Goal: Information Seeking & Learning: Learn about a topic

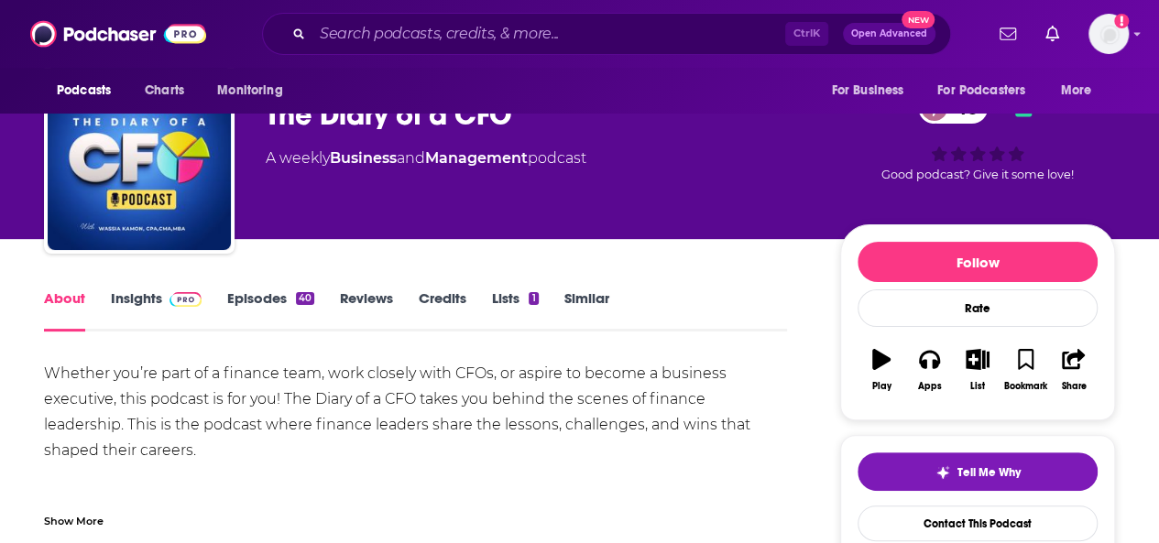
scroll to position [60, 0]
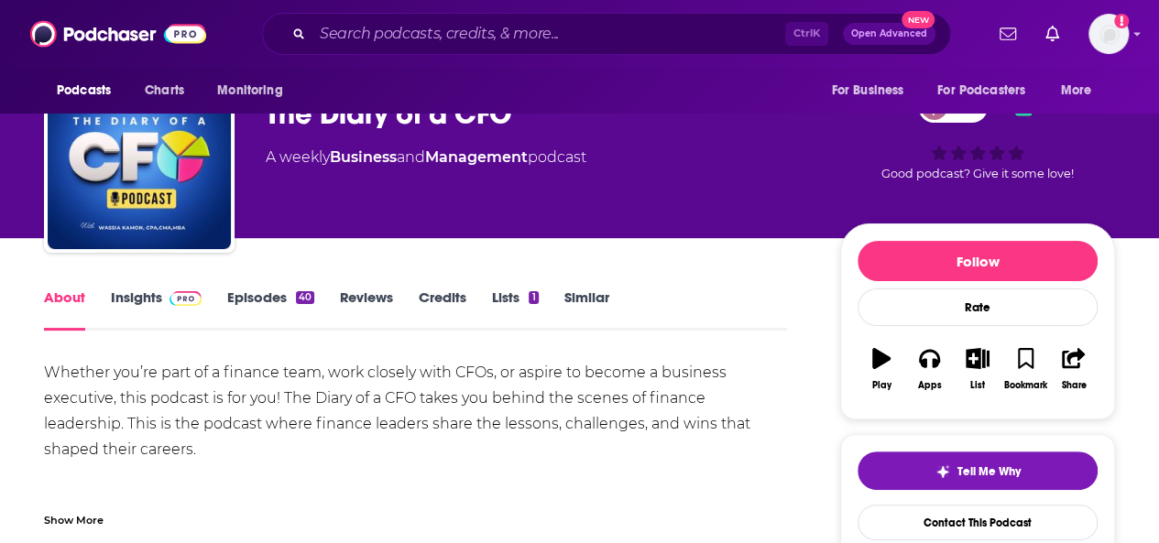
click at [143, 297] on link "Insights" at bounding box center [156, 310] width 91 height 42
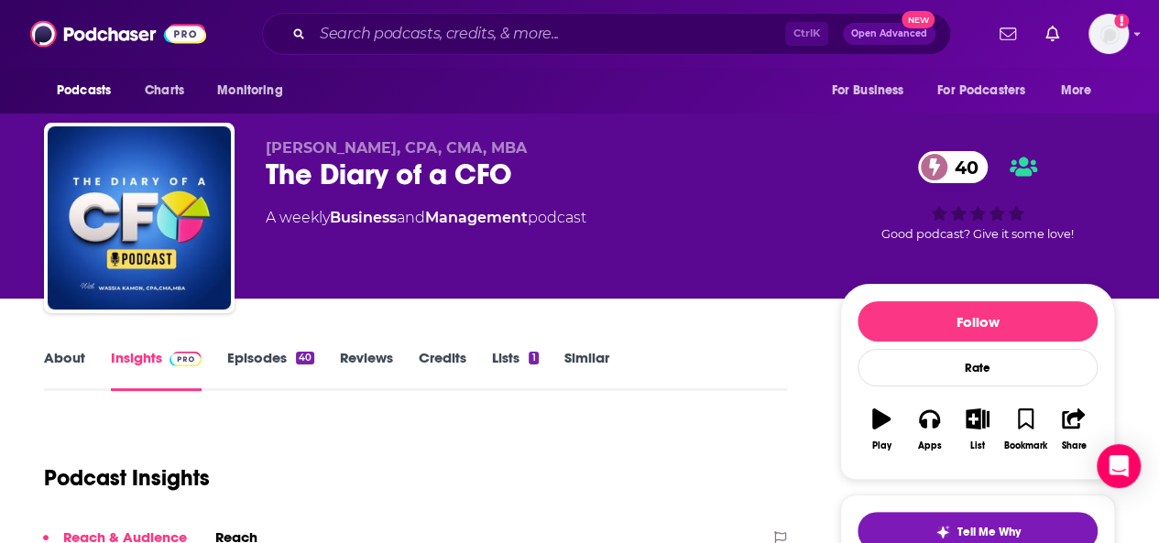
click at [243, 363] on link "Episodes 40" at bounding box center [270, 370] width 87 height 42
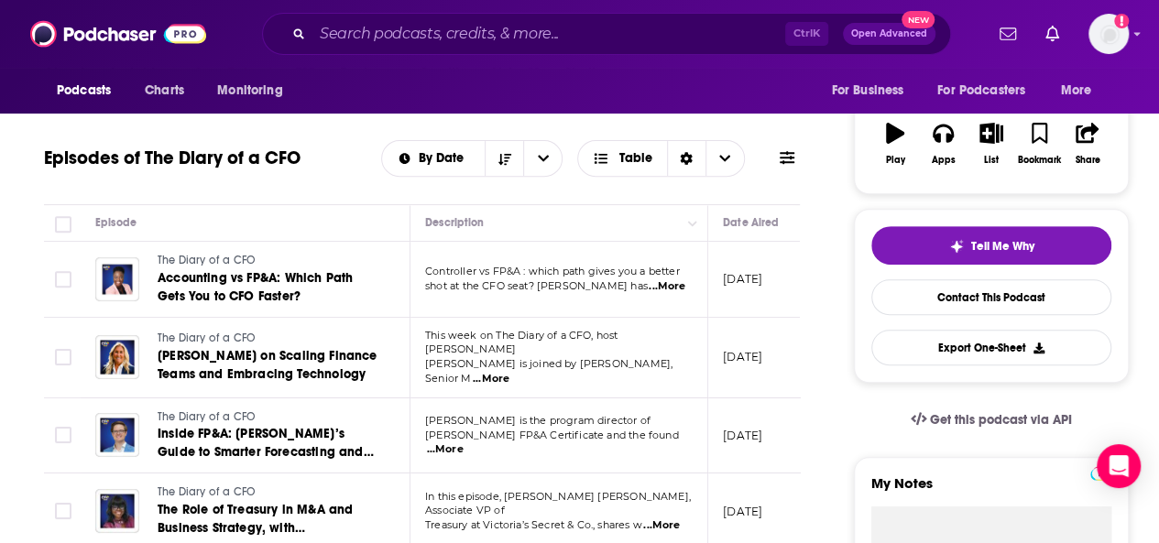
scroll to position [284, 0]
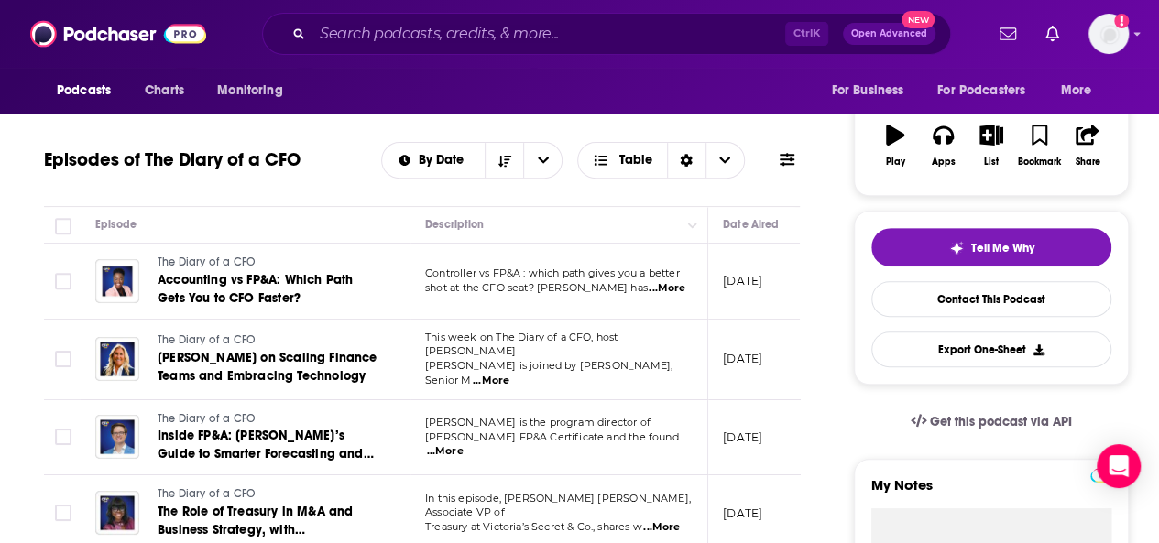
click at [653, 286] on span "...More" at bounding box center [667, 288] width 37 height 15
click at [405, 194] on div "Episodes of The Diary of a CFO By Date Table" at bounding box center [422, 172] width 756 height 71
click at [509, 374] on span "...More" at bounding box center [491, 381] width 37 height 15
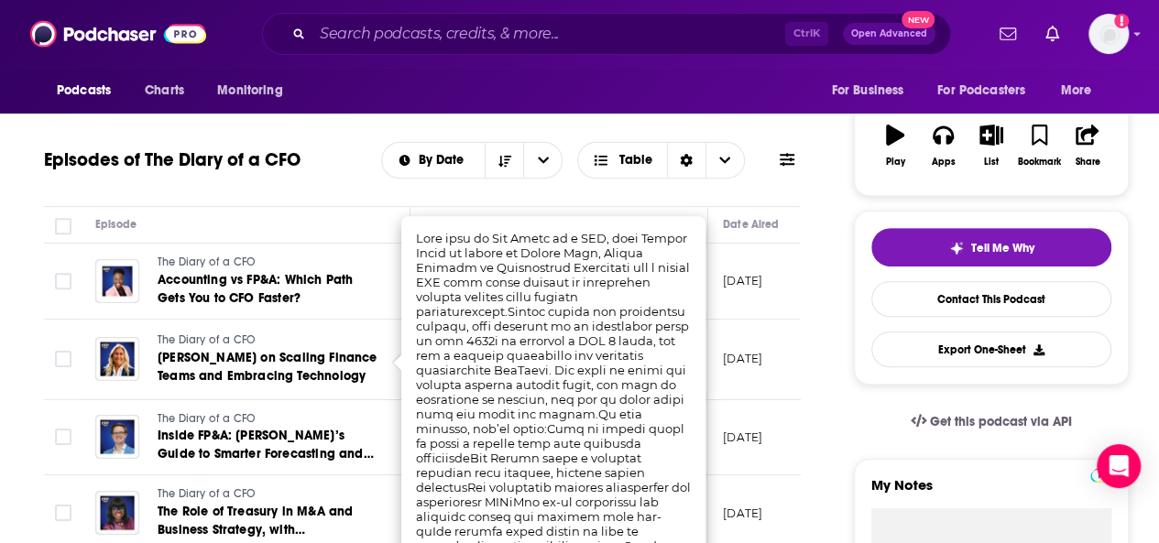
click at [351, 109] on div "Podcasts Charts Monitoring For Business For Podcasters More" at bounding box center [579, 91] width 1159 height 46
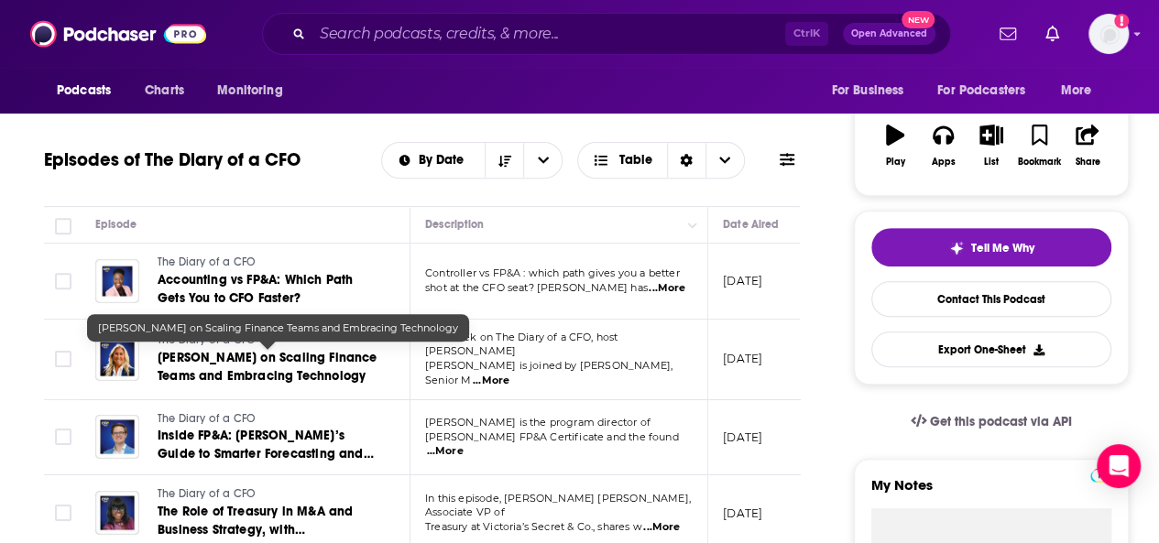
click at [294, 356] on span "[PERSON_NAME] on Scaling Finance Teams and Embracing Technology" at bounding box center [267, 367] width 219 height 34
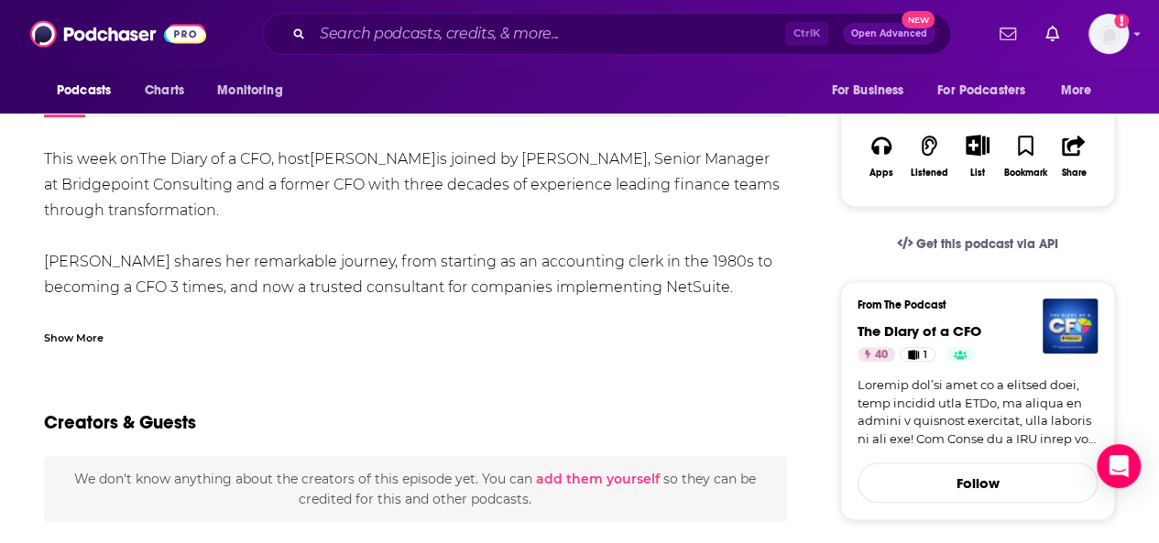
scroll to position [253, 0]
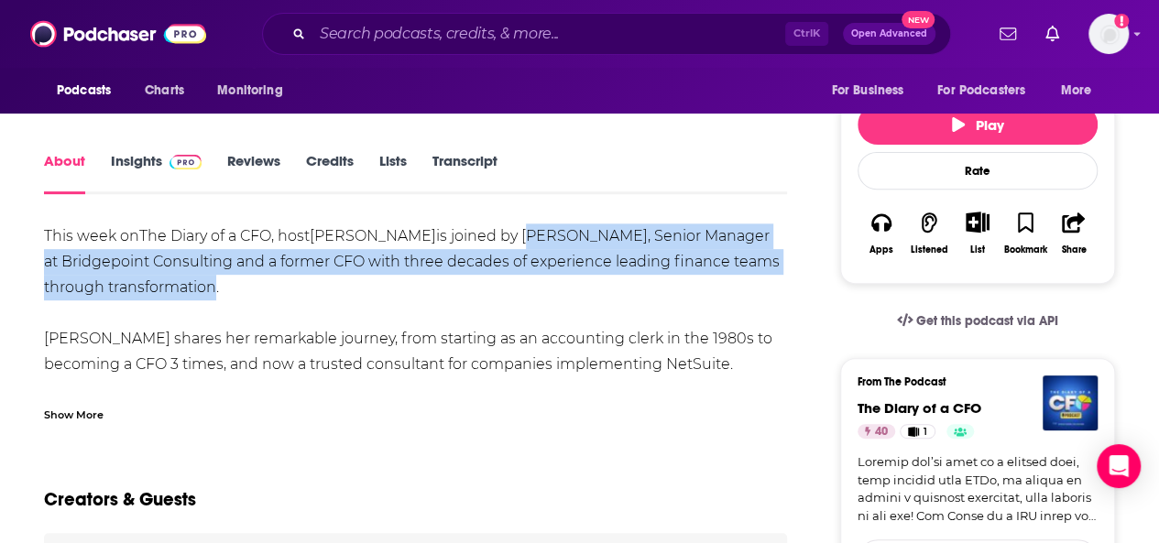
drag, startPoint x: 517, startPoint y: 238, endPoint x: 374, endPoint y: 280, distance: 149.0
click at [374, 280] on div "This week on The Diary of a CFO , host [PERSON_NAME] is joined by [PERSON_NAME]…" at bounding box center [415, 519] width 743 height 590
copy div "[PERSON_NAME], Senior Manager at Bridgepoint Consulting and a former CFO with t…"
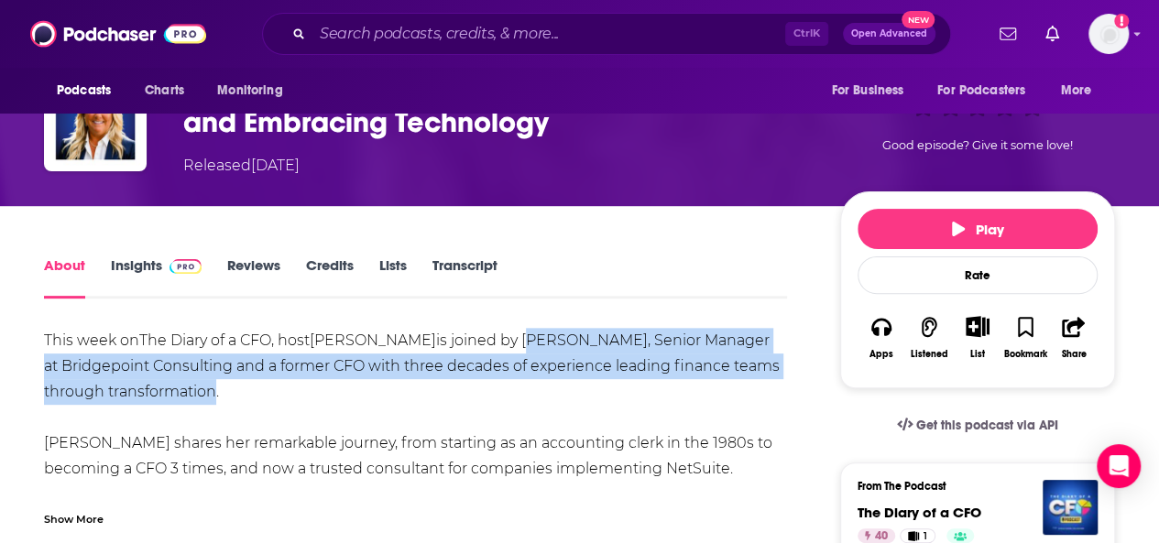
scroll to position [143, 0]
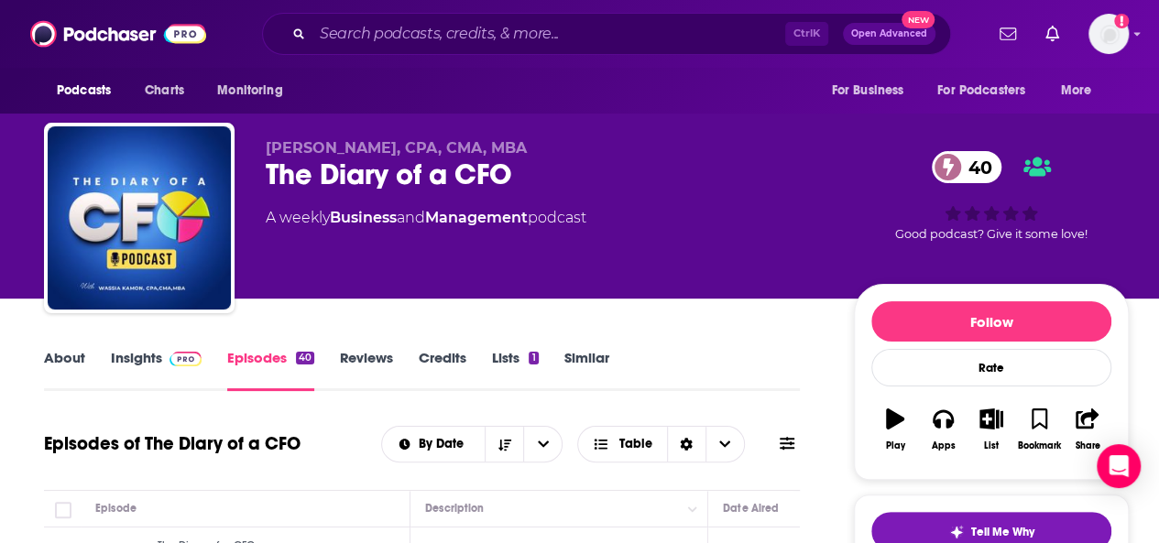
scroll to position [348, 0]
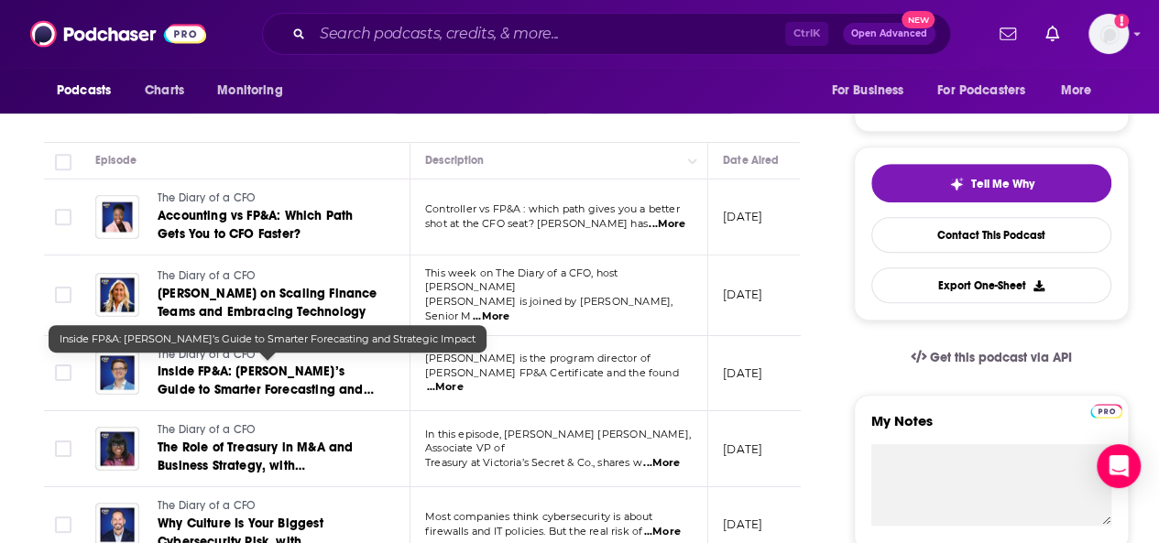
click at [321, 366] on span "Inside FP&A: [PERSON_NAME]’s Guide to Smarter Forecasting and Strategic Impact" at bounding box center [265, 390] width 215 height 52
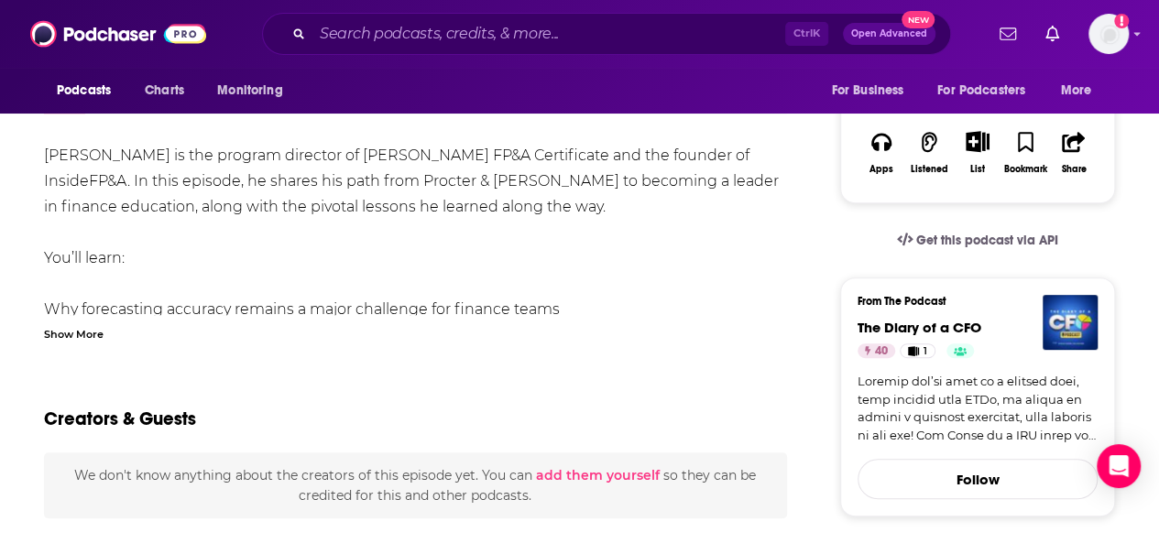
scroll to position [278, 0]
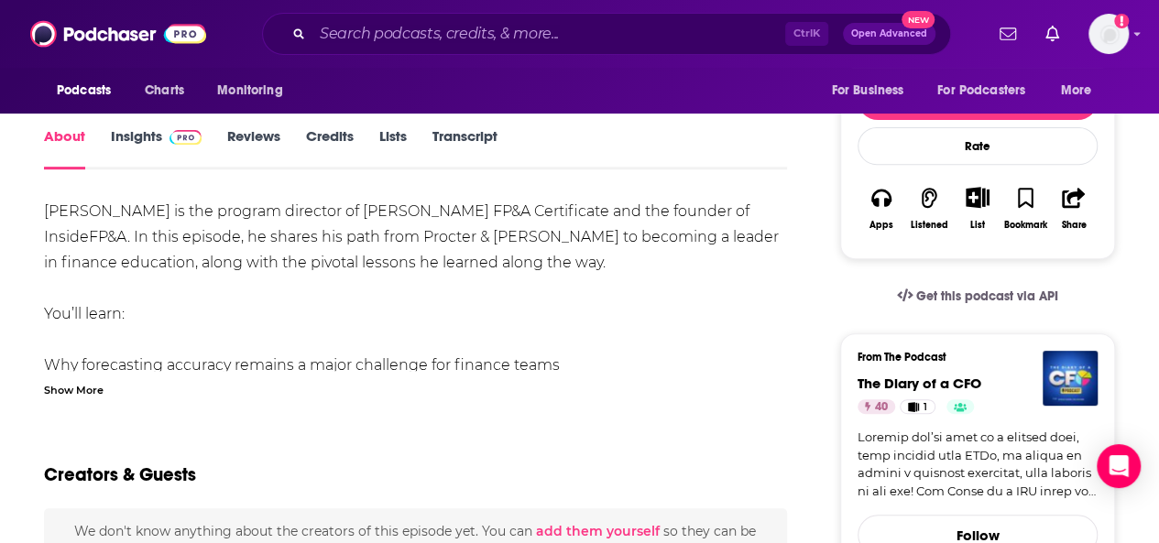
click at [63, 223] on div "[PERSON_NAME] is the program director of [PERSON_NAME] FP&A Certificate and the…" at bounding box center [415, 391] width 743 height 385
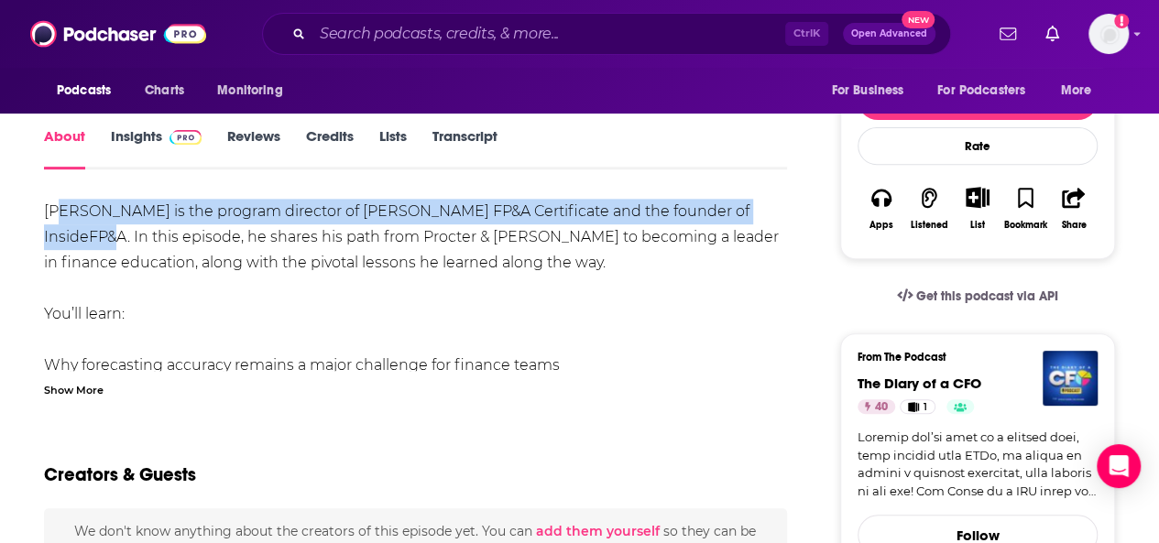
drag, startPoint x: 778, startPoint y: 210, endPoint x: 52, endPoint y: 199, distance: 725.8
click at [52, 199] on div "[PERSON_NAME] is the program director of [PERSON_NAME] FP&A Certificate and the…" at bounding box center [415, 391] width 743 height 385
copy div "[PERSON_NAME] is the program director of [PERSON_NAME] FP&A Certificate and the…"
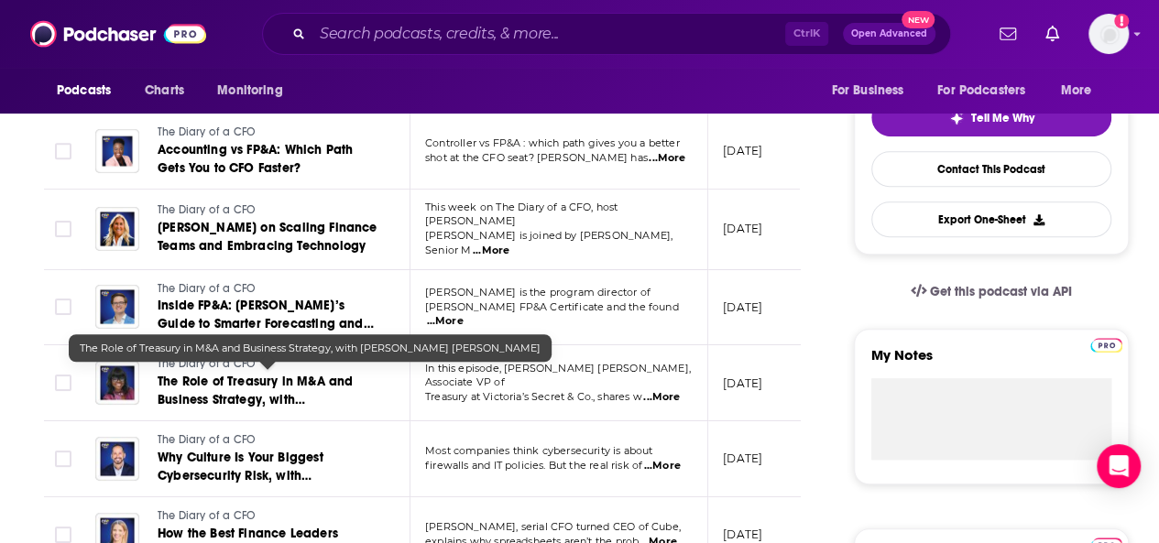
scroll to position [419, 0]
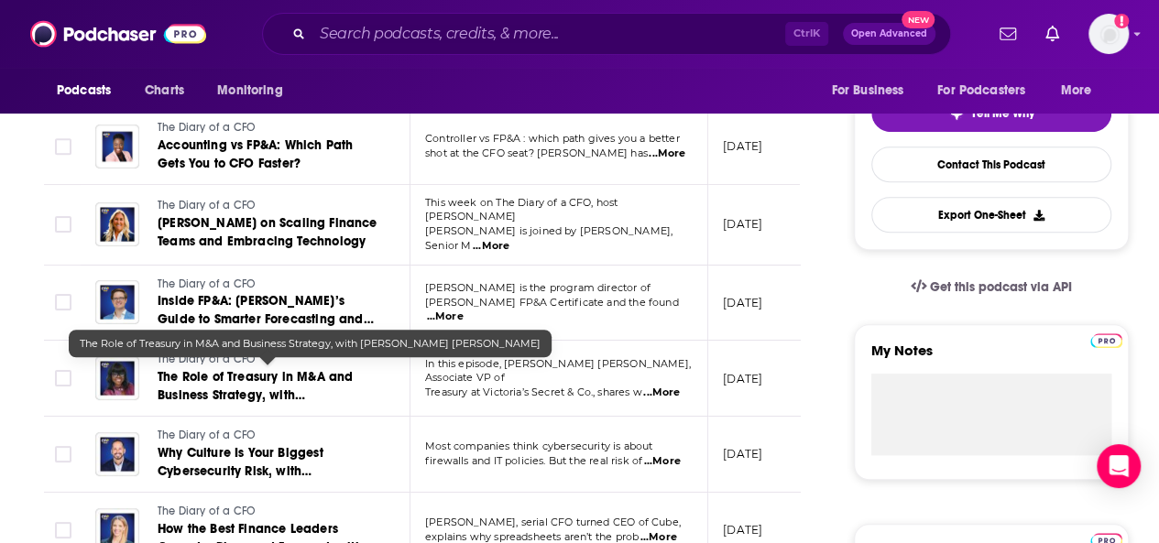
click at [264, 381] on span "The Role of Treasury in M&A and Business Strategy, with [PERSON_NAME] [PERSON_N…" at bounding box center [259, 395] width 202 height 52
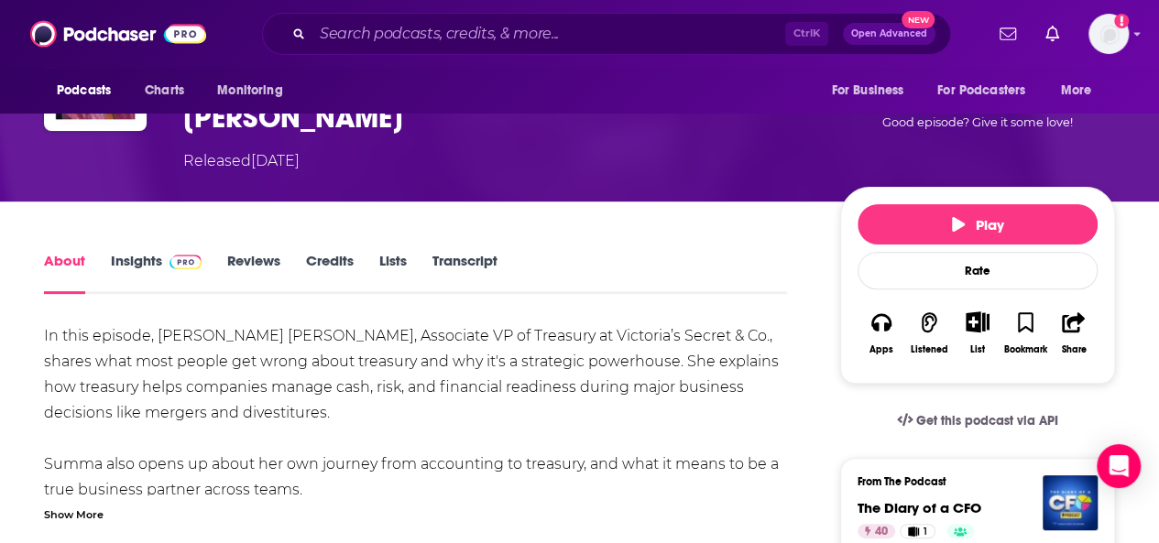
scroll to position [191, 0]
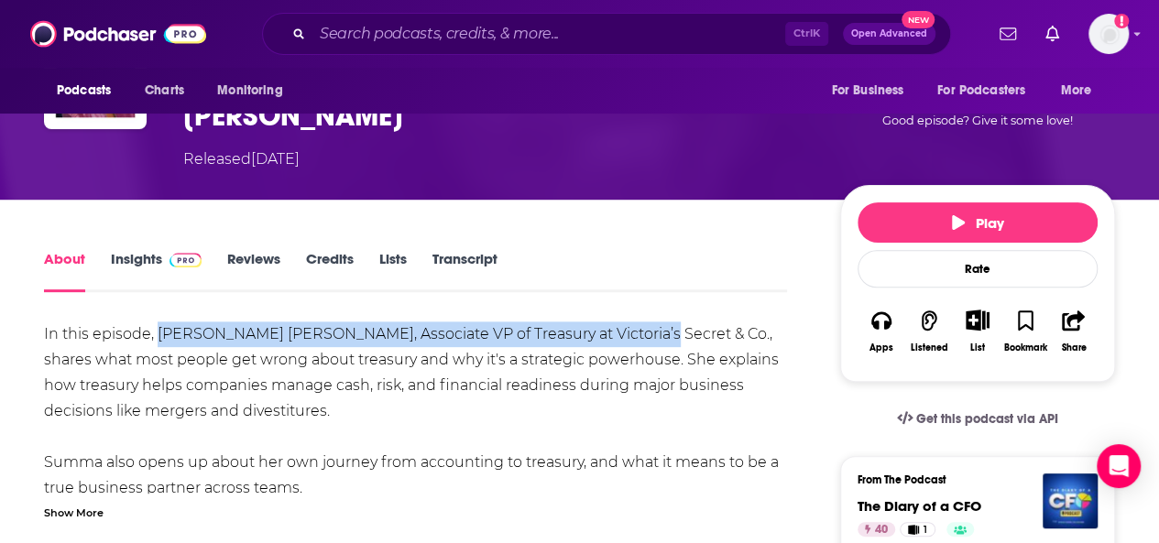
drag, startPoint x: 158, startPoint y: 292, endPoint x: 646, endPoint y: 301, distance: 488.5
click at [646, 322] on div "In this episode, [PERSON_NAME] [PERSON_NAME], Associate VP of Treasury at Victo…" at bounding box center [415, 501] width 743 height 359
copy div "[PERSON_NAME] [PERSON_NAME], Associate VP of Treasury at Victoria’s Secret & Co…"
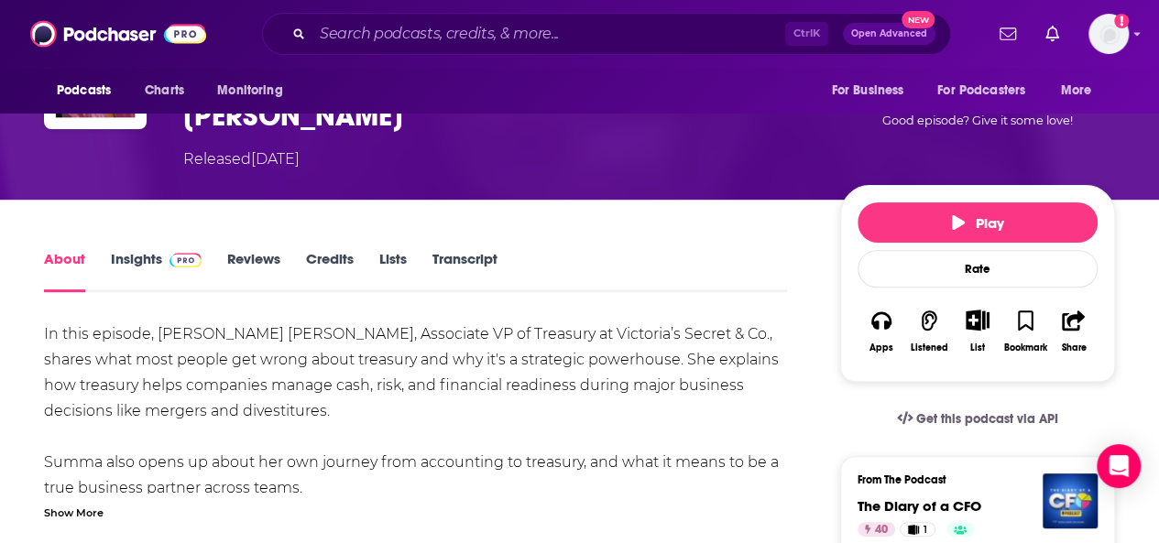
click at [320, 350] on div "In this episode, [PERSON_NAME] [PERSON_NAME], Associate VP of Treasury at Victo…" at bounding box center [415, 501] width 743 height 359
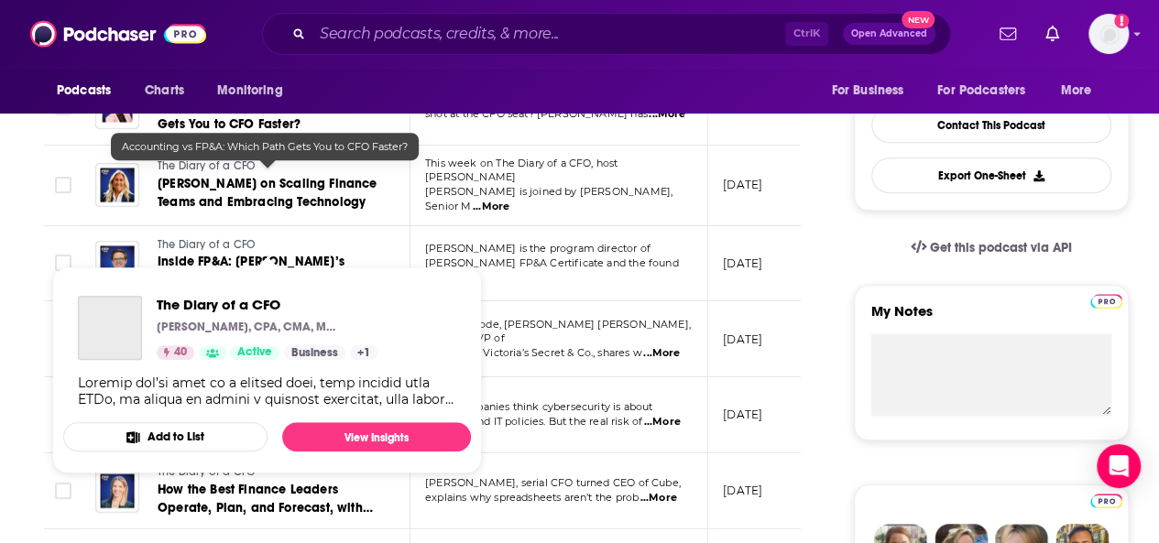
scroll to position [523, 0]
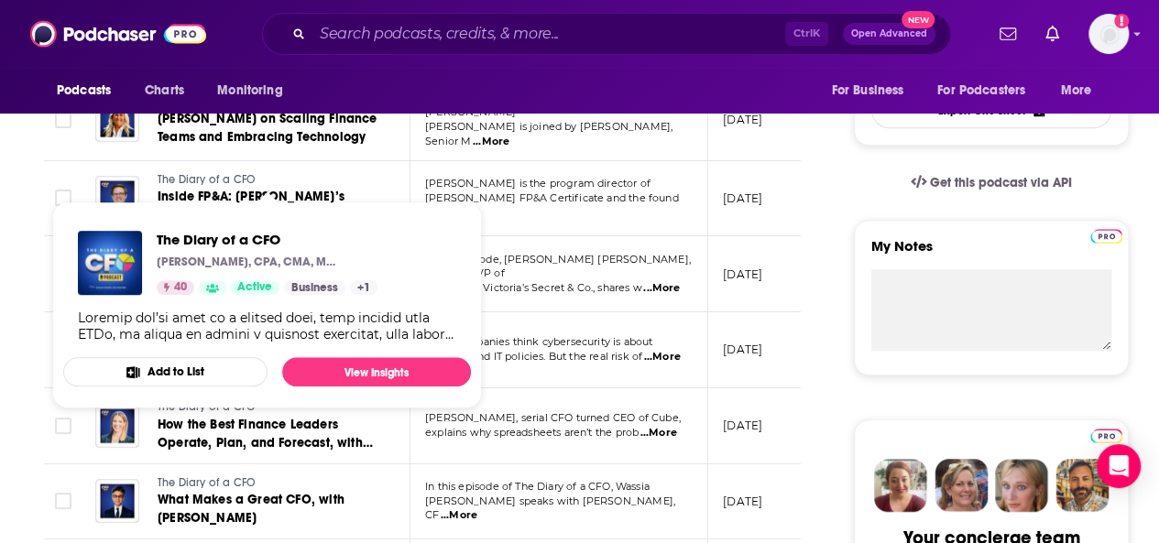
click at [361, 83] on div "Podcasts Charts Monitoring For Business For Podcasters More" at bounding box center [579, 91] width 1159 height 46
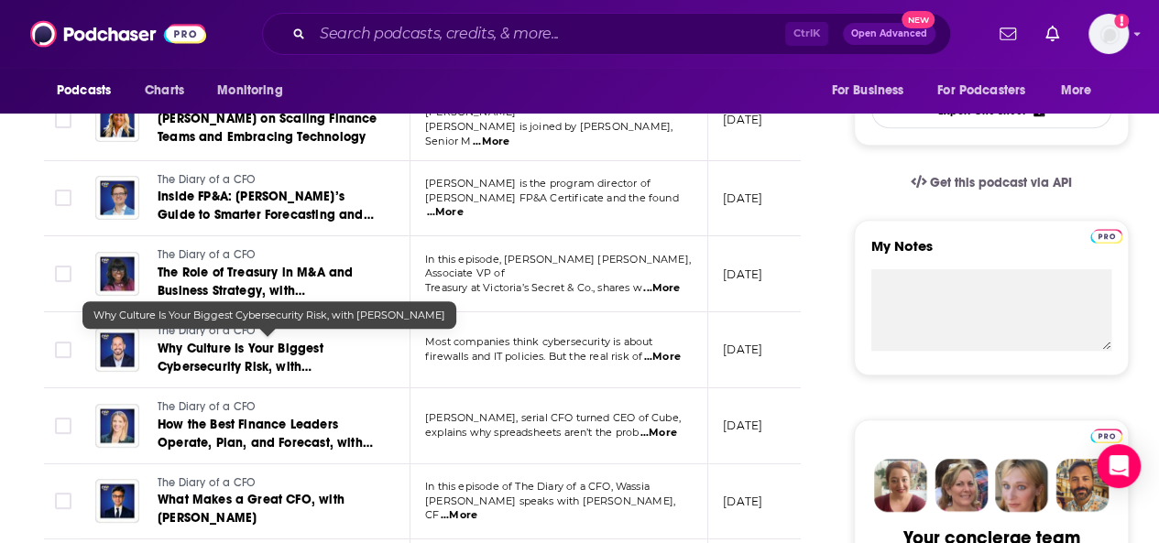
click at [282, 343] on span "Why Culture Is Your Biggest Cybersecurity Risk, with [PERSON_NAME]" at bounding box center [241, 367] width 166 height 52
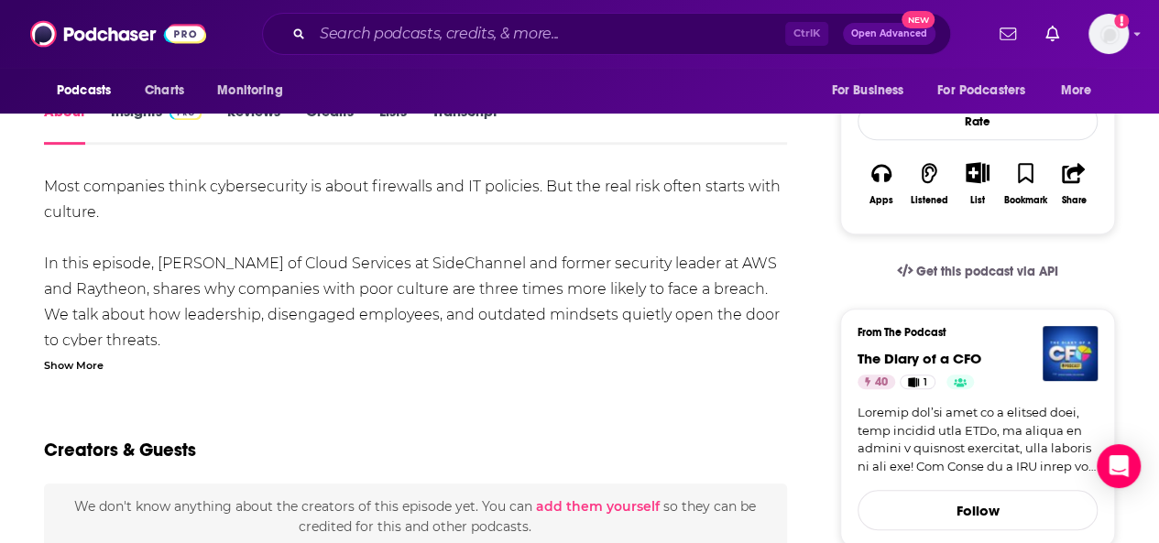
scroll to position [317, 0]
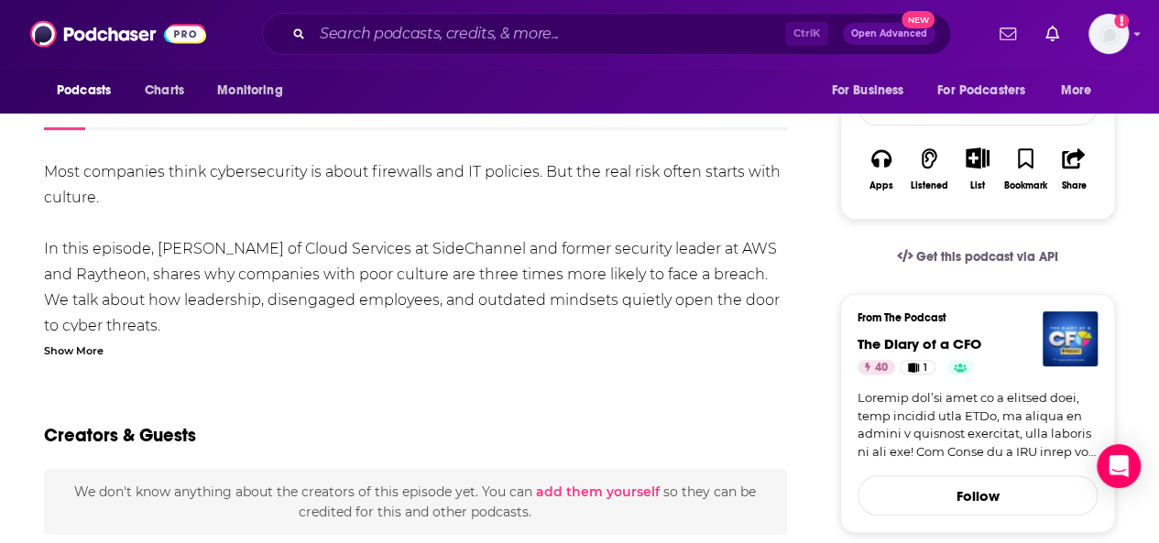
click at [159, 247] on div "Most companies think cybersecurity is about firewalls and IT policies. But the …" at bounding box center [415, 377] width 743 height 436
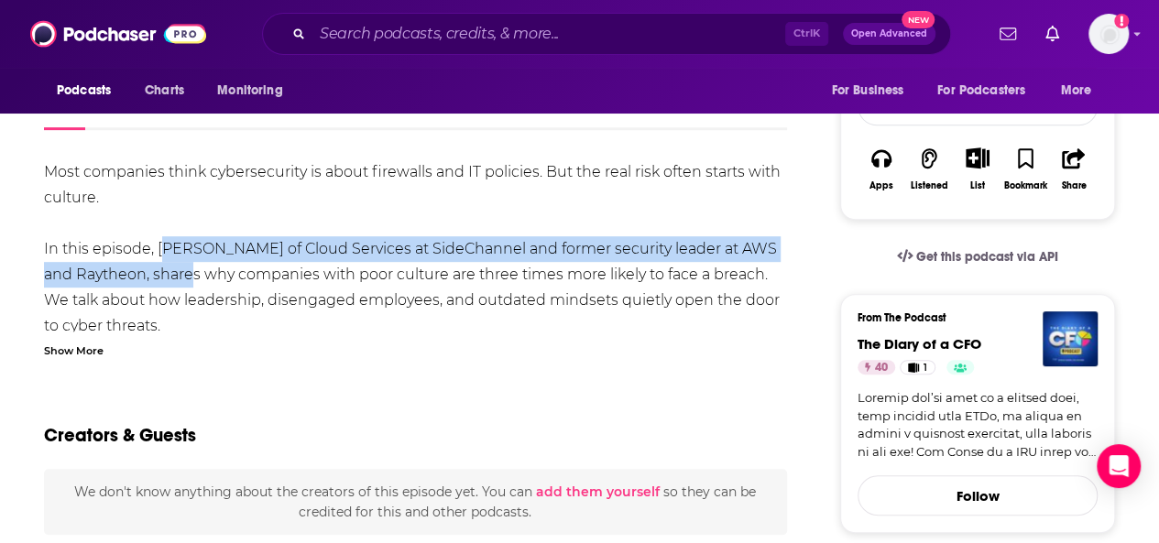
drag, startPoint x: 159, startPoint y: 247, endPoint x: 185, endPoint y: 265, distance: 31.0
click at [185, 265] on div "Most companies think cybersecurity is about firewalls and IT policies. But the …" at bounding box center [415, 377] width 743 height 436
click at [443, 346] on div "Show More" at bounding box center [415, 349] width 743 height 17
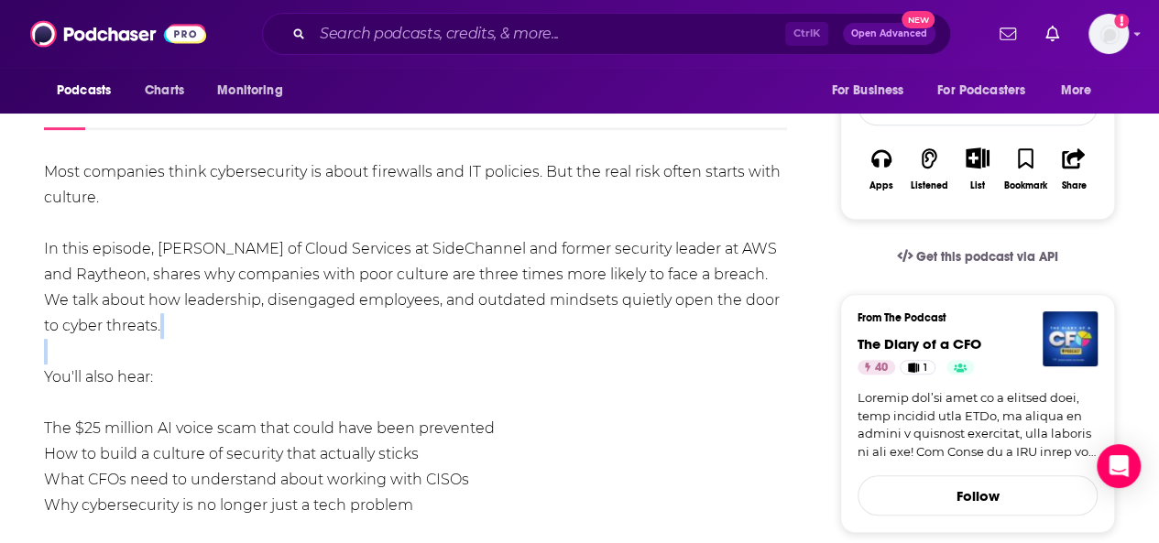
click at [443, 346] on div "Most companies think cybersecurity is about firewalls and IT policies. But the …" at bounding box center [415, 377] width 743 height 436
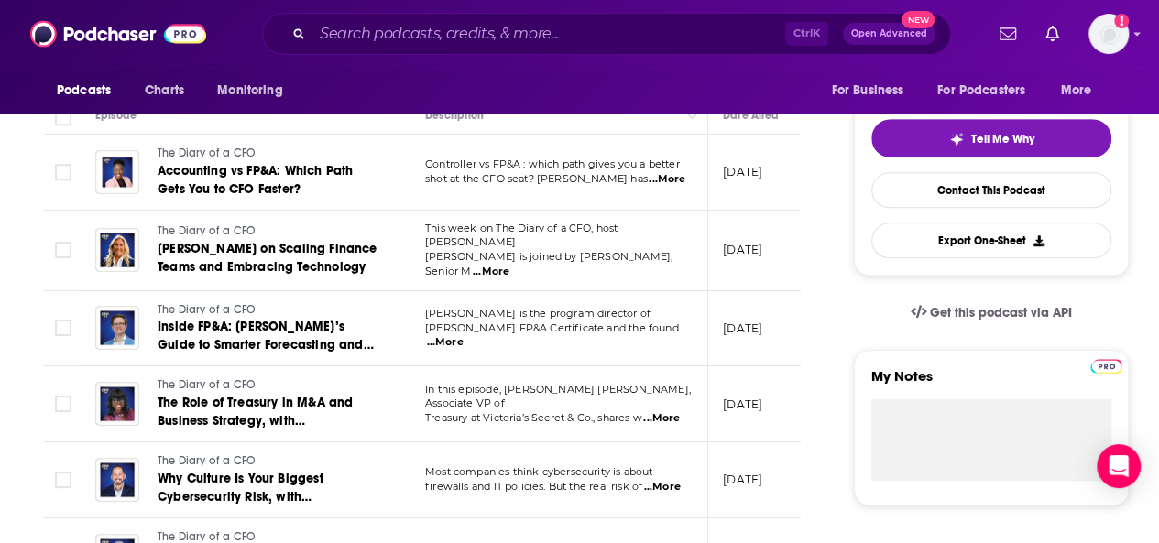
scroll to position [529, 0]
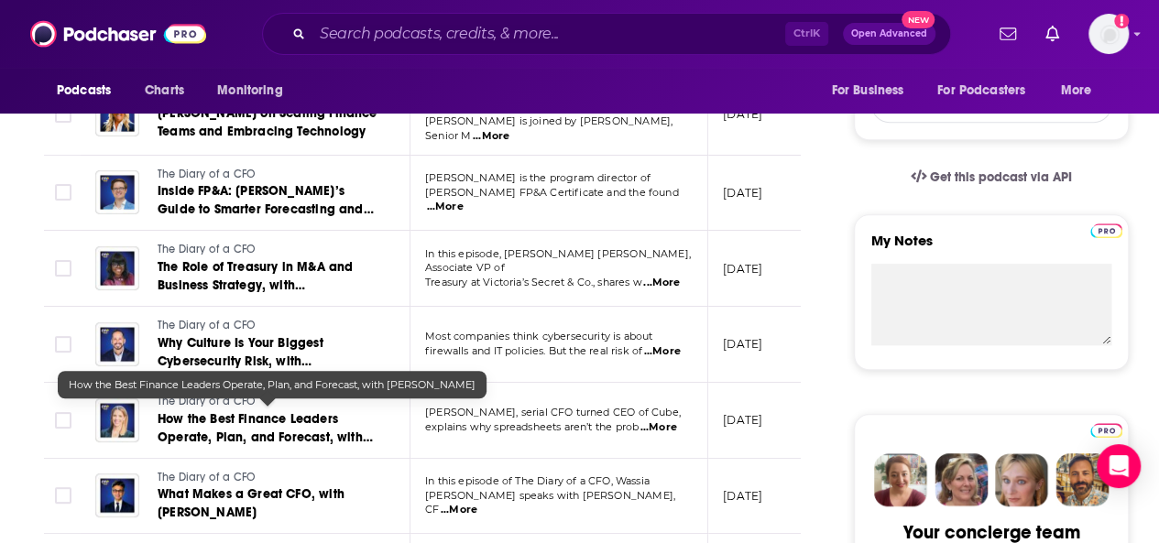
click at [290, 423] on span "How the Best Finance Leaders Operate, Plan, and Forecast, with [PERSON_NAME]" at bounding box center [265, 437] width 215 height 52
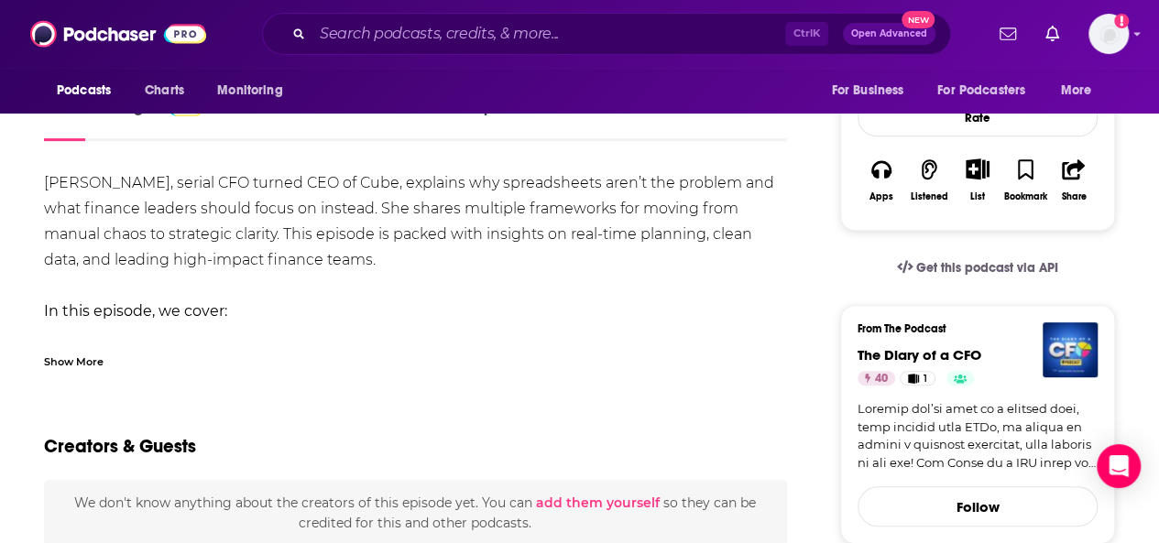
scroll to position [307, 0]
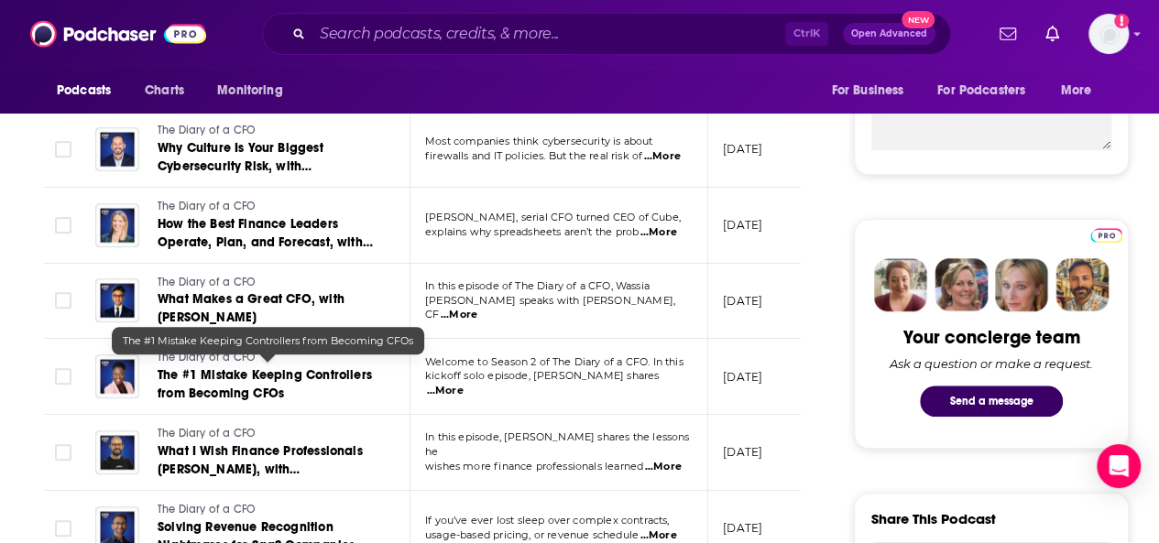
scroll to position [731, 0]
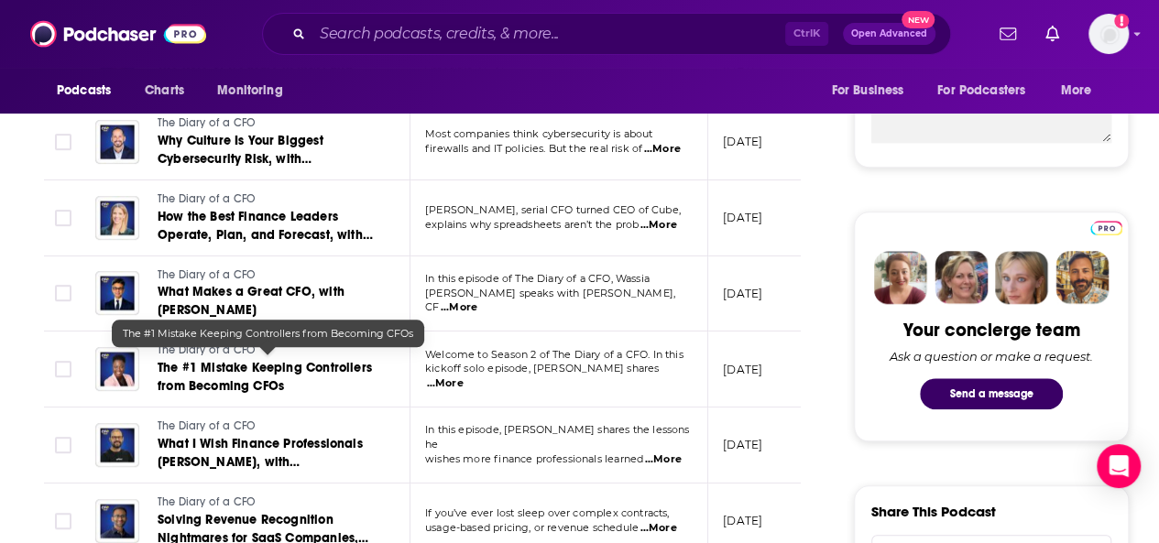
click at [215, 360] on span "The #1 Mistake Keeping Controllers from Becoming CFOs" at bounding box center [265, 377] width 214 height 34
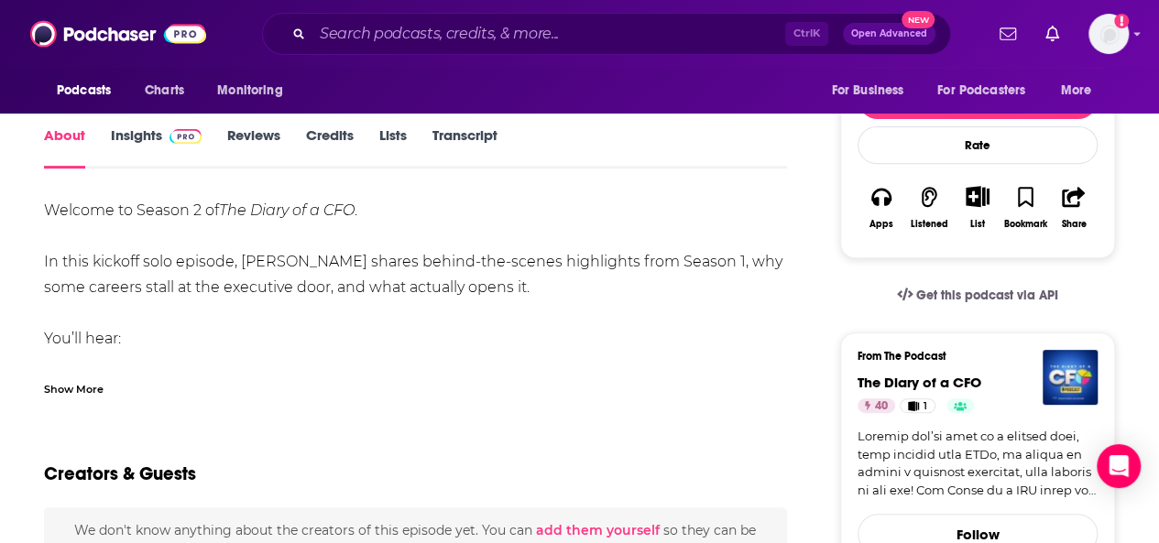
scroll to position [279, 0]
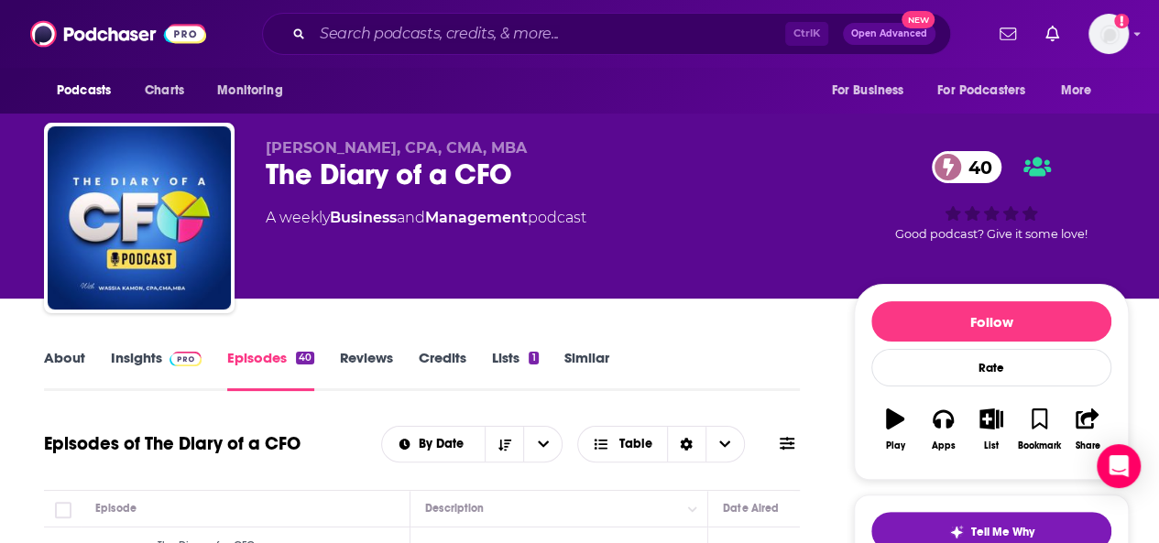
click at [67, 356] on link "About" at bounding box center [64, 370] width 41 height 42
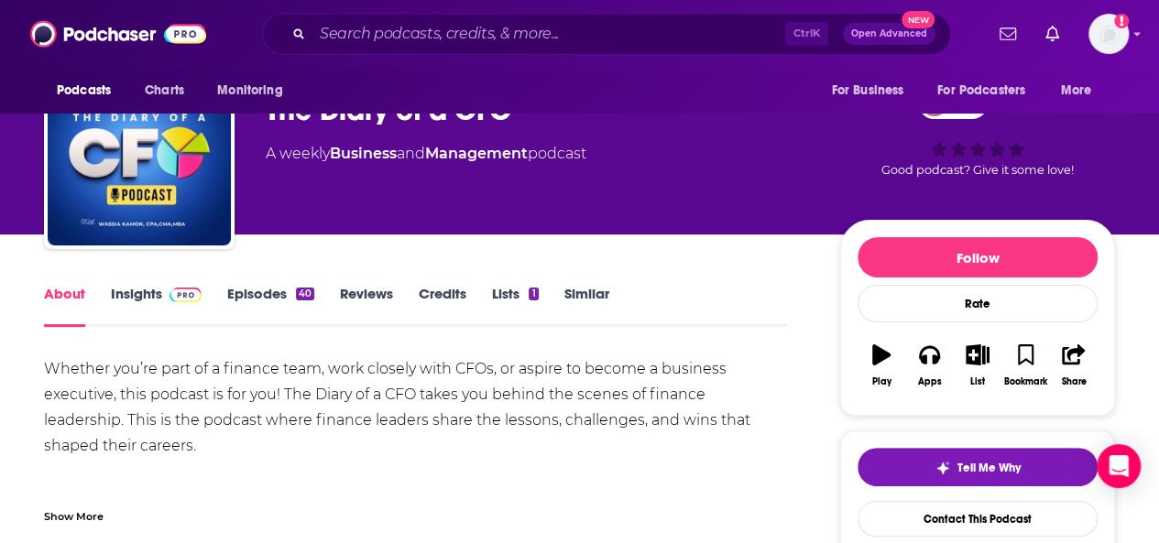
scroll to position [58, 0]
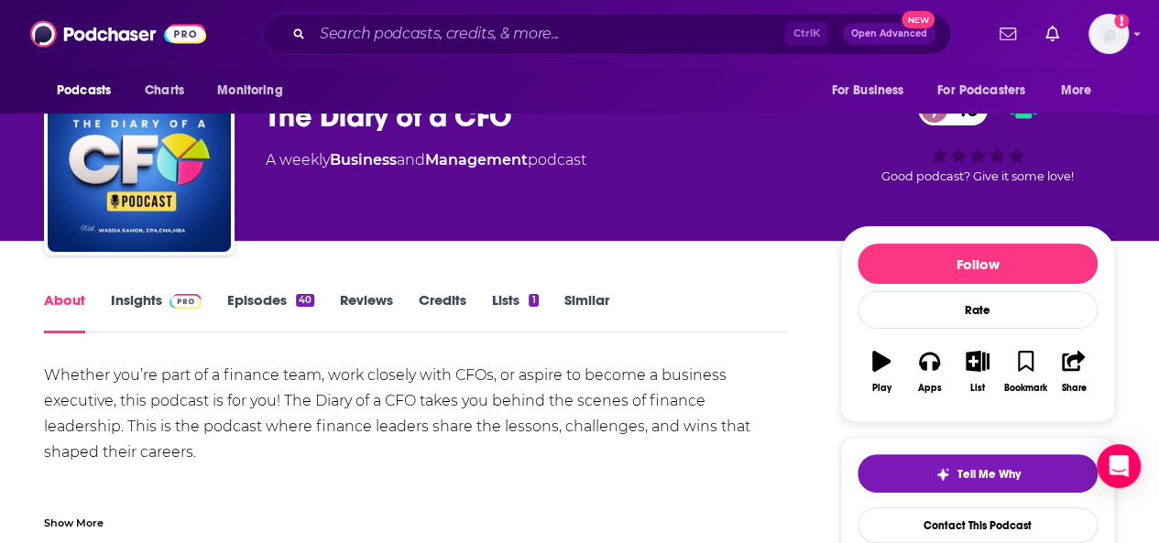
click at [138, 293] on link "Insights" at bounding box center [156, 312] width 91 height 42
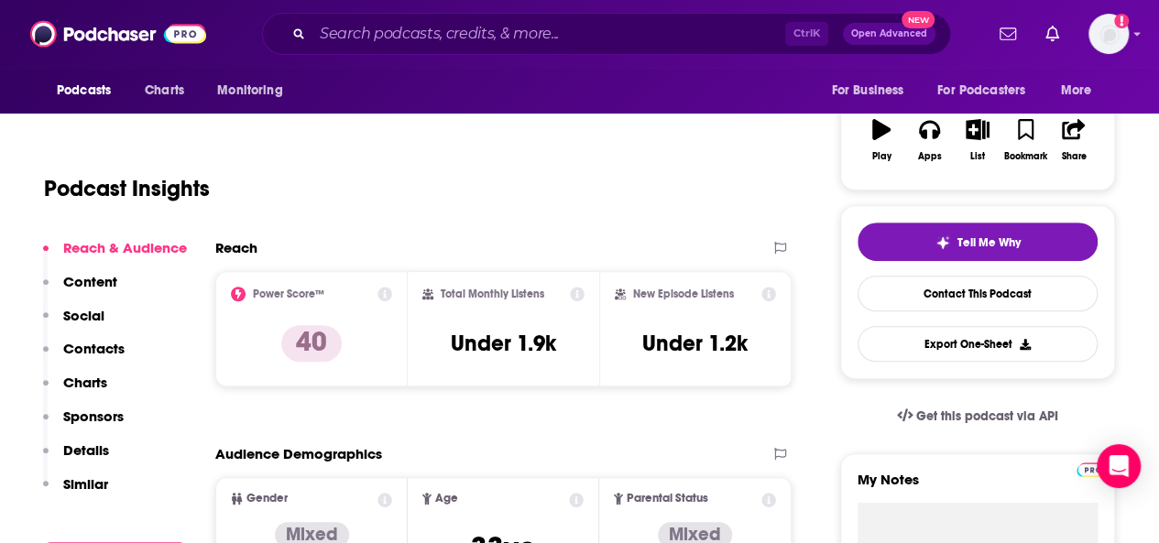
scroll to position [290, 0]
click at [385, 292] on icon at bounding box center [385, 293] width 15 height 15
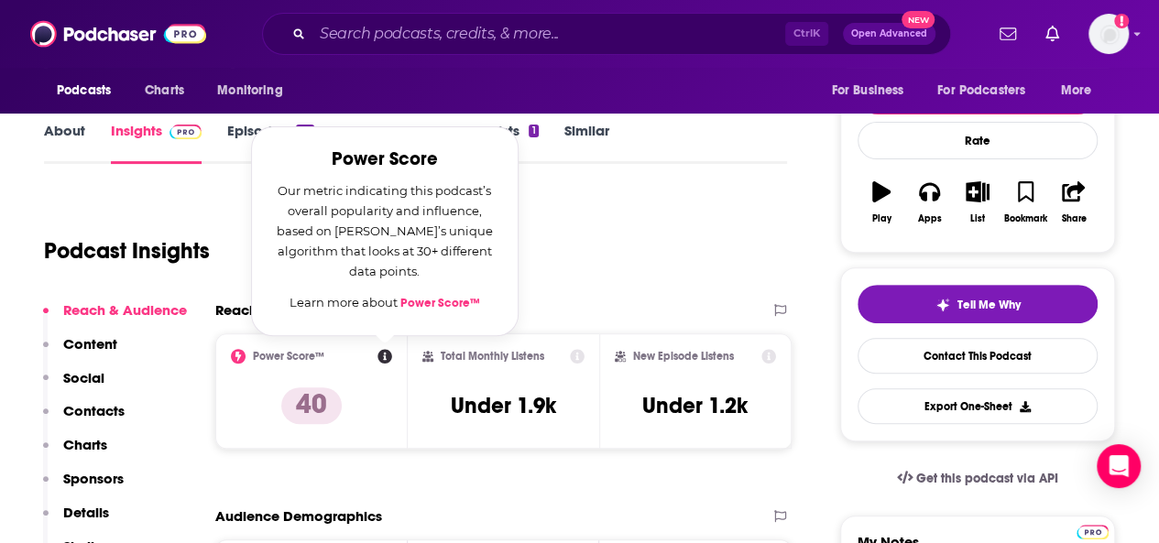
scroll to position [232, 0]
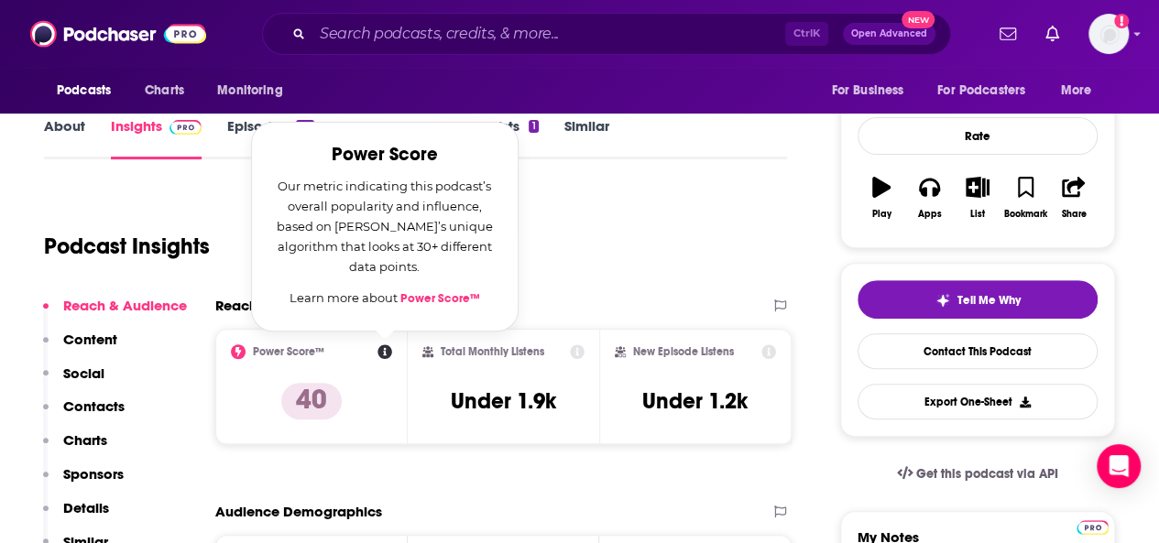
click at [421, 296] on link "Power Score™" at bounding box center [440, 298] width 80 height 15
